Goal: Transaction & Acquisition: Subscribe to service/newsletter

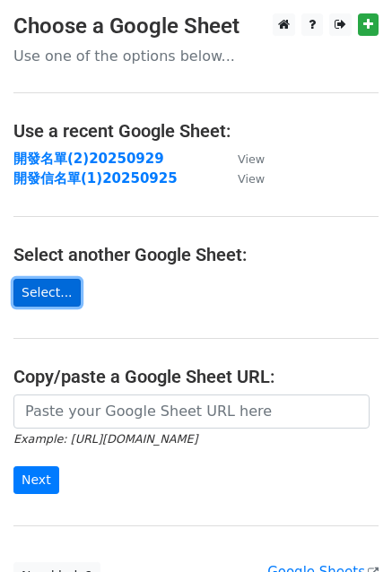
click at [63, 299] on link "Select..." at bounding box center [46, 293] width 67 height 28
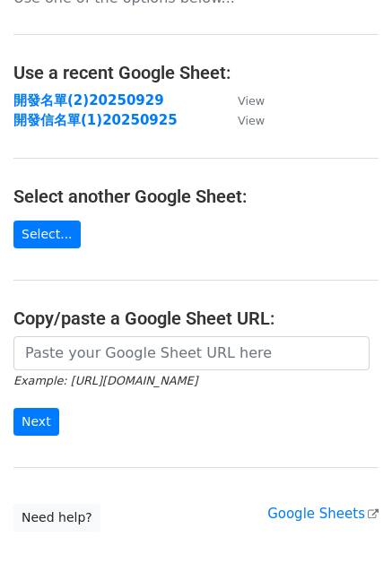
scroll to position [90, 0]
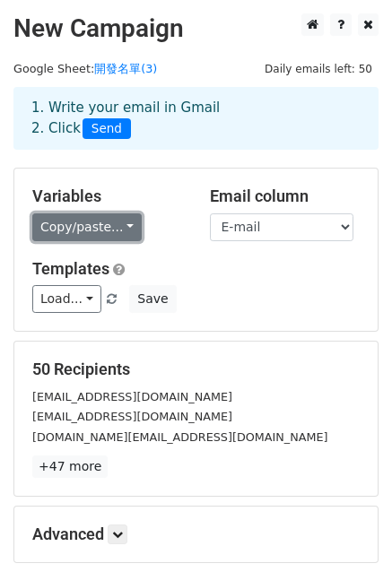
click at [108, 226] on link "Copy/paste..." at bounding box center [86, 227] width 109 height 28
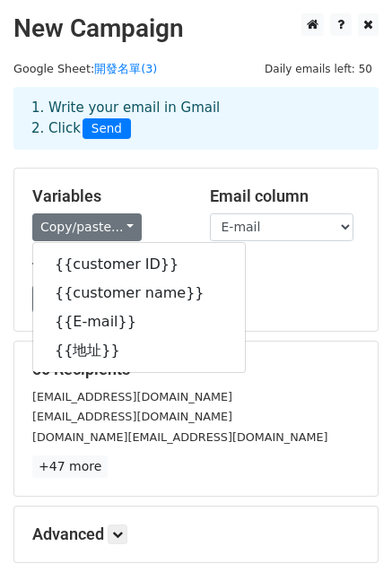
click at [290, 290] on div "Load... 開發信 開發信 Save" at bounding box center [196, 299] width 354 height 28
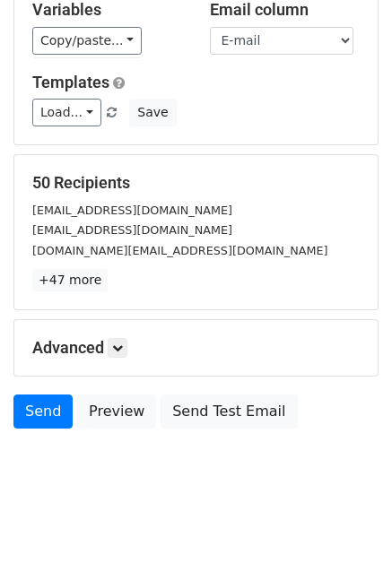
scroll to position [194, 0]
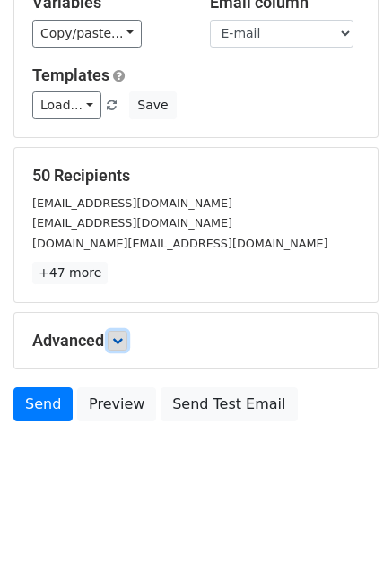
click at [118, 343] on icon at bounding box center [117, 340] width 11 height 11
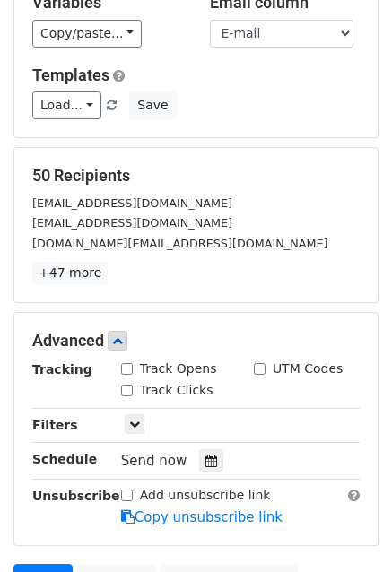
click at [197, 286] on div "50 Recipients filmtp24@gmail.com music8898@gmail.com Vege.taipei@msa.hinet.net …" at bounding box center [195, 225] width 363 height 154
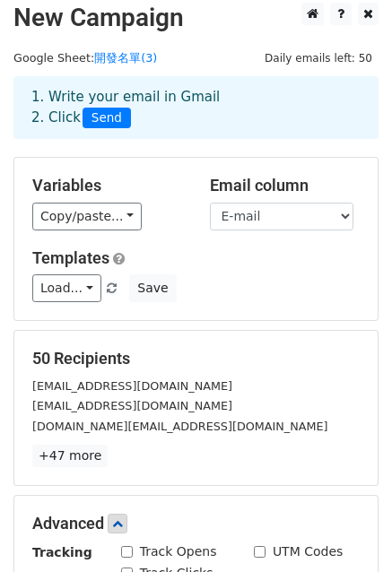
scroll to position [0, 0]
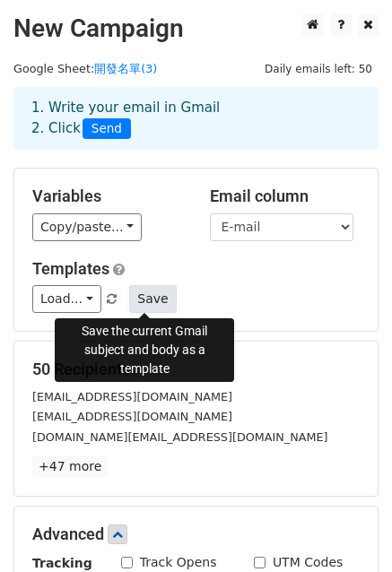
click at [139, 297] on button "Save" at bounding box center [152, 299] width 47 height 28
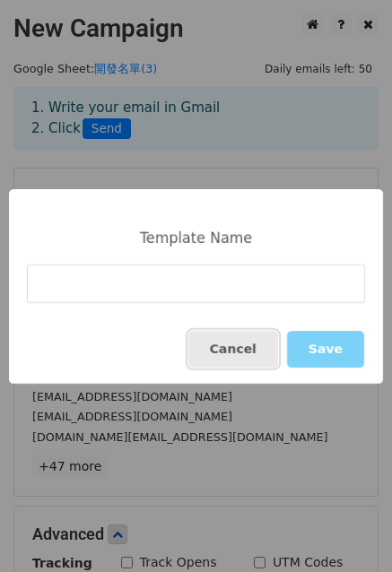
click at [243, 353] on button "Cancel" at bounding box center [233, 349] width 90 height 37
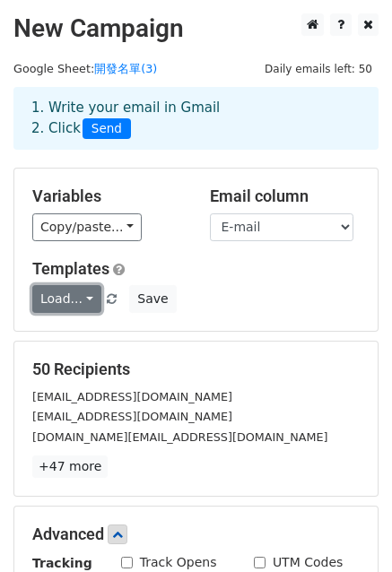
click at [77, 299] on link "Load..." at bounding box center [66, 299] width 69 height 28
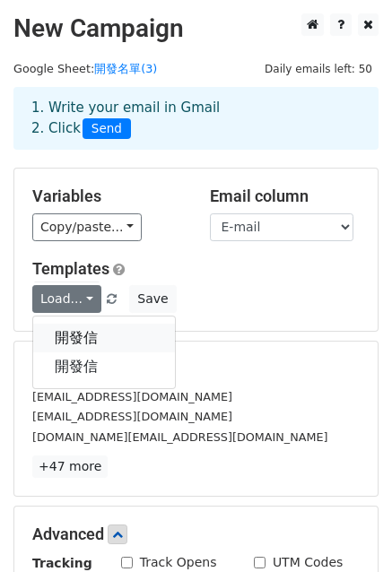
click at [82, 340] on link "開發信" at bounding box center [104, 337] width 142 height 29
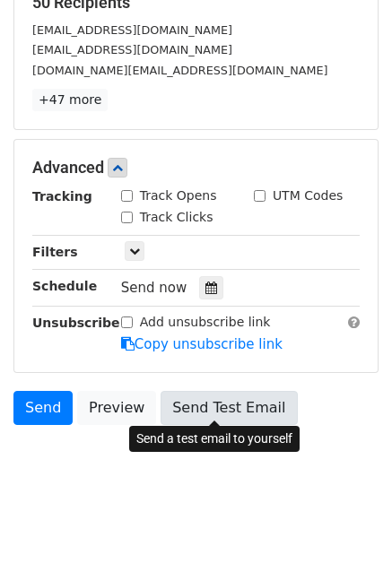
scroll to position [367, 0]
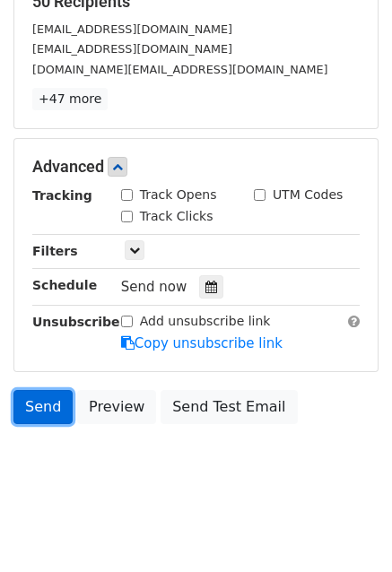
click at [44, 409] on link "Send" at bounding box center [42, 407] width 59 height 34
